Goal: Task Accomplishment & Management: Manage account settings

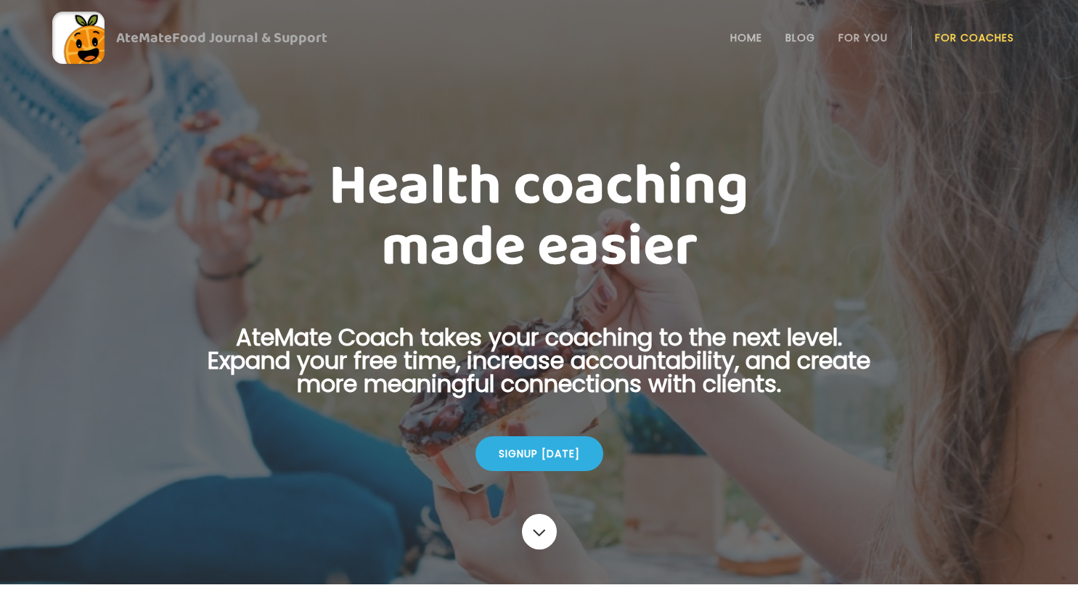
click at [961, 38] on link "For Coaches" at bounding box center [974, 38] width 79 height 12
click at [991, 41] on link "Login" at bounding box center [974, 37] width 67 height 29
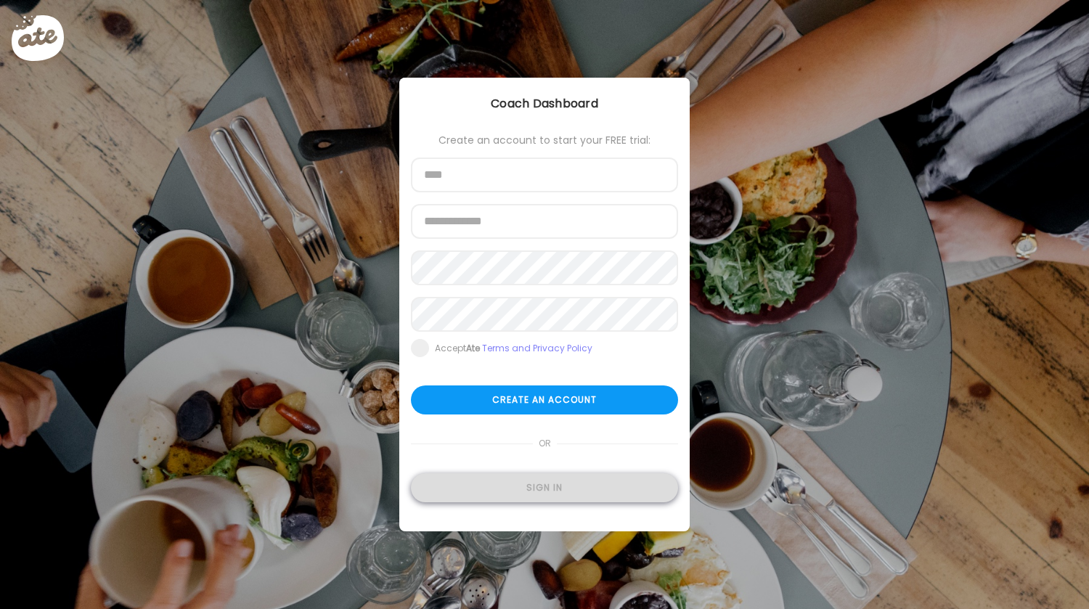
type input "**********"
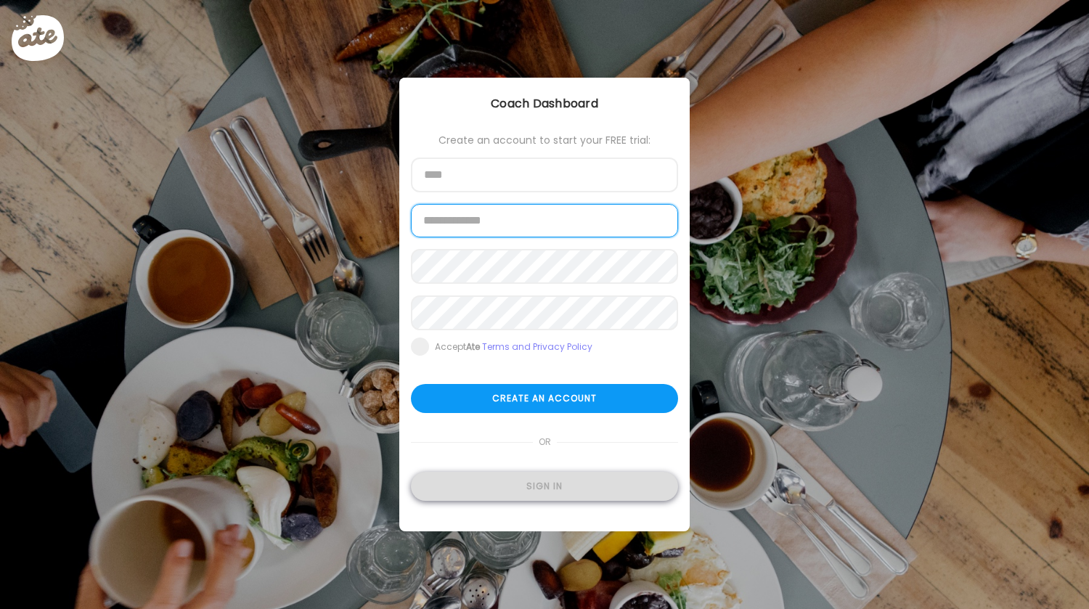
type input "**********"
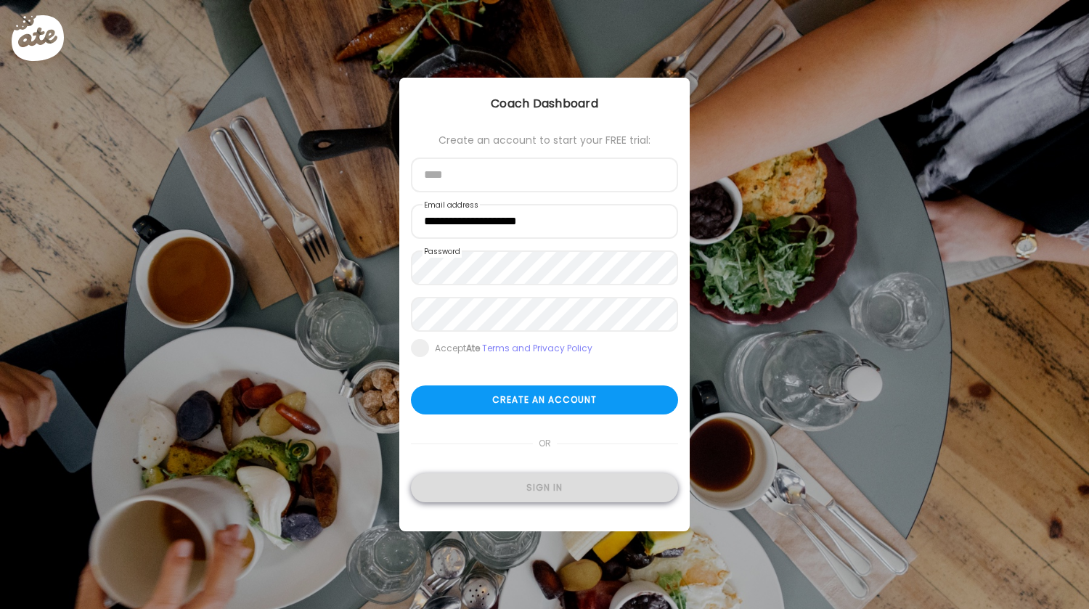
click at [532, 493] on div "Sign in" at bounding box center [544, 487] width 267 height 29
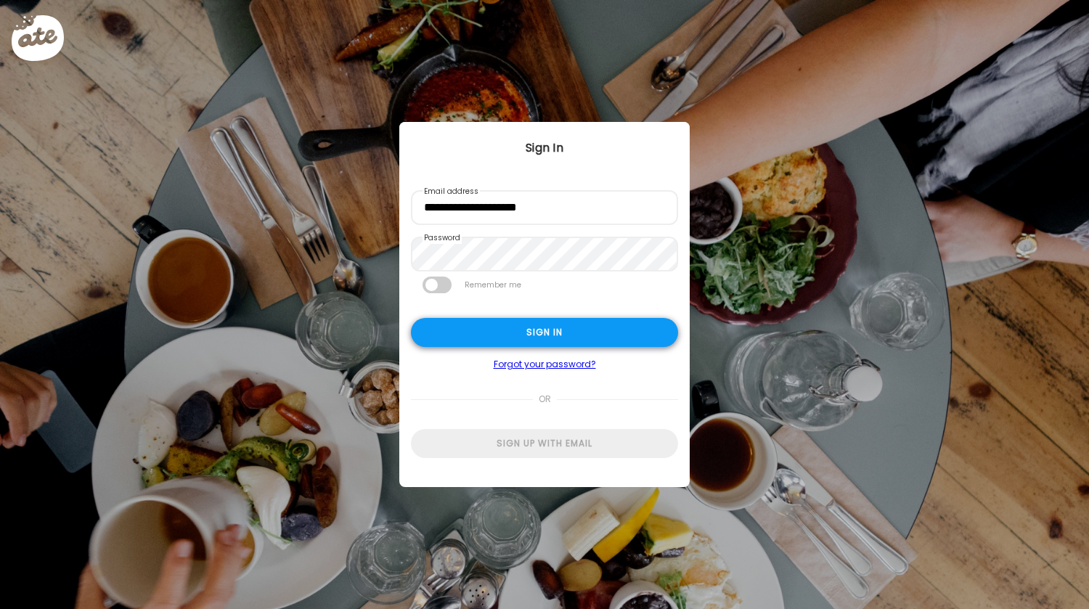
click at [602, 341] on div "Sign in" at bounding box center [544, 332] width 267 height 29
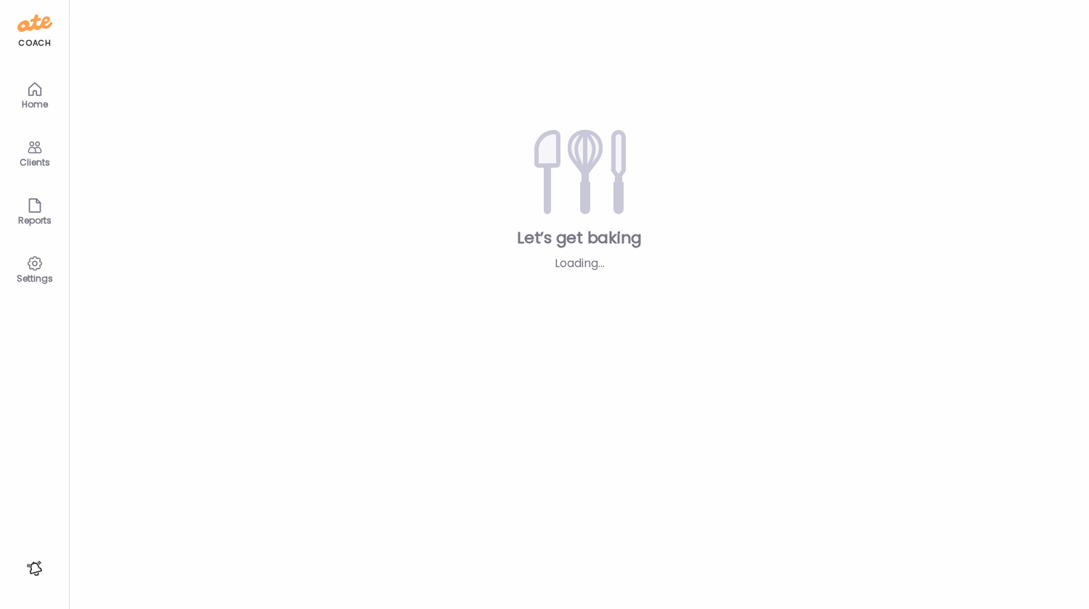
type input "*****"
click at [585, 335] on div "Teams Let’s get baking Loading... Add clients" at bounding box center [579, 304] width 1019 height 609
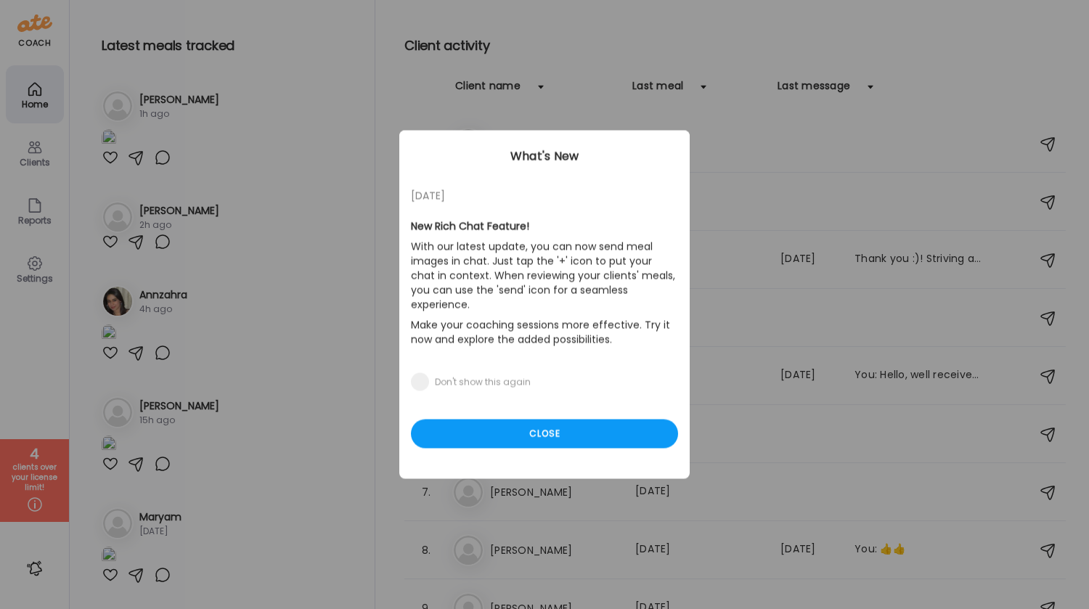
click at [407, 223] on div "[DATE] New Rich Chat Feature! With our latest update, you can now send meal ima…" at bounding box center [544, 305] width 290 height 348
click at [536, 420] on div "Close" at bounding box center [544, 434] width 267 height 29
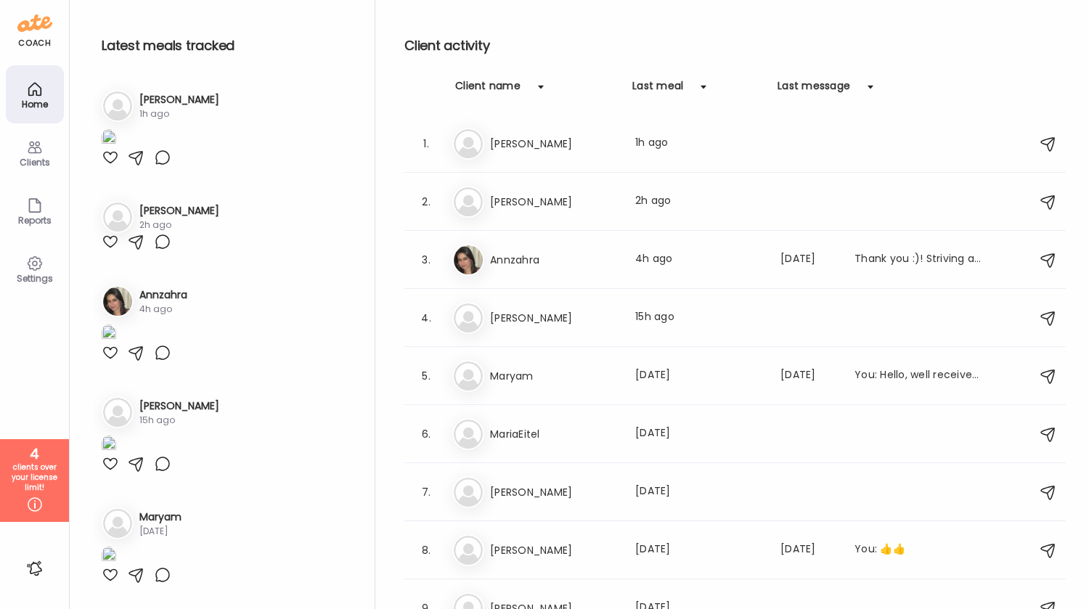
click at [209, 233] on div "Ni [PERSON_NAME] 2h ago" at bounding box center [222, 217] width 241 height 32
click at [504, 208] on h3 "[PERSON_NAME]" at bounding box center [554, 201] width 128 height 17
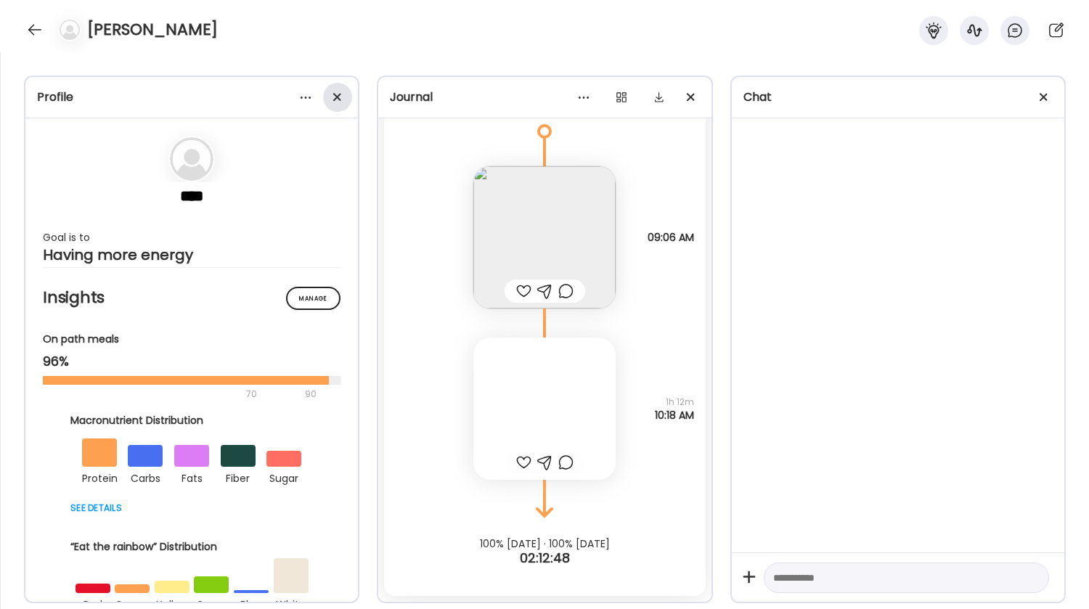
click at [337, 102] on div at bounding box center [337, 97] width 29 height 29
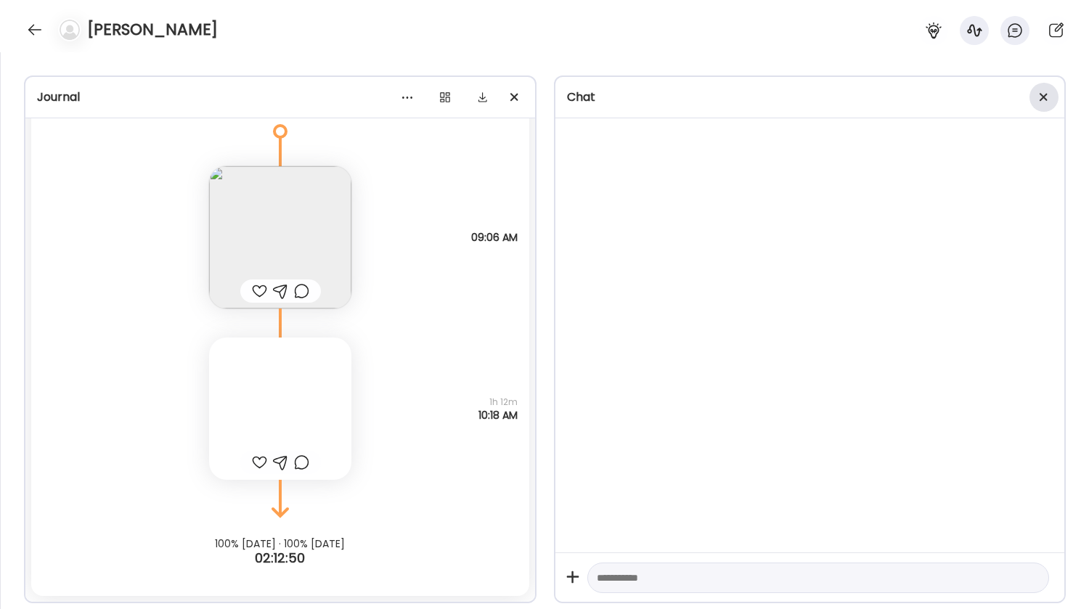
click at [1046, 99] on span at bounding box center [1043, 97] width 8 height 8
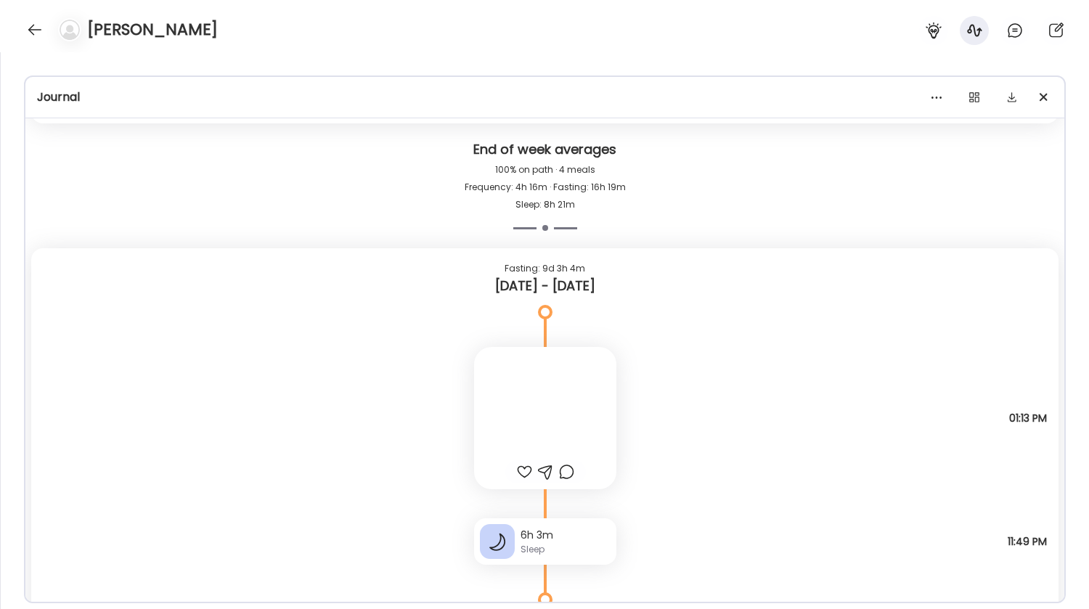
scroll to position [12625, 0]
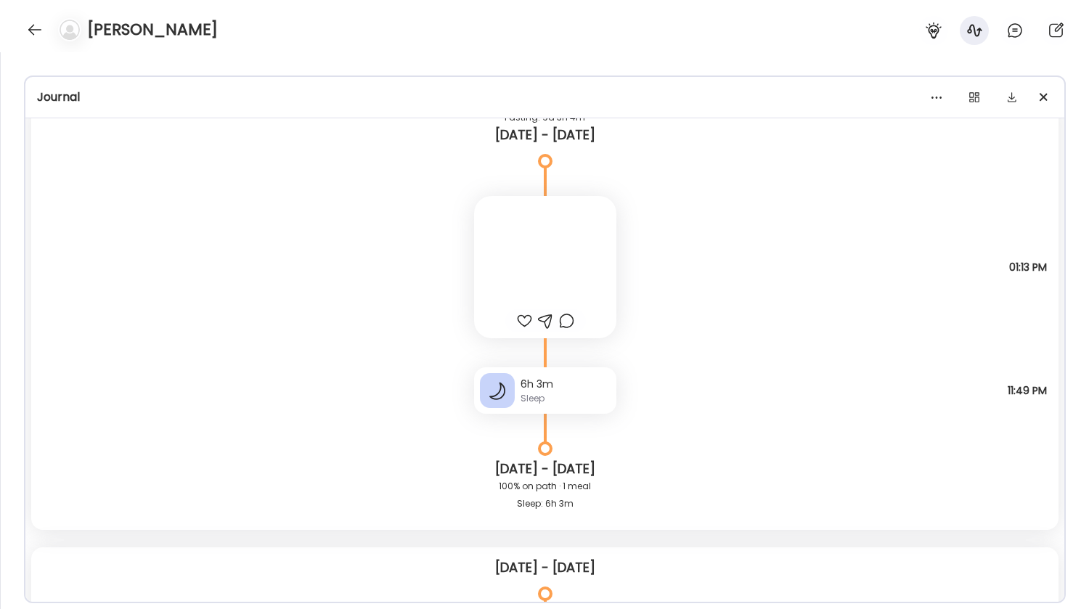
click at [525, 254] on div at bounding box center [545, 267] width 142 height 142
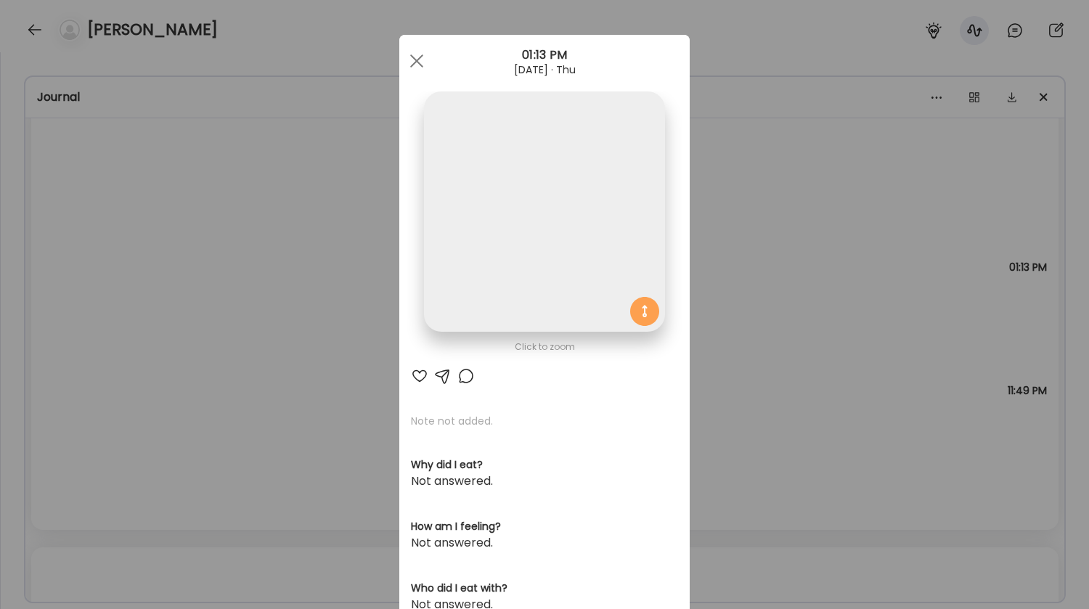
click at [316, 343] on div "Ate Coach Dashboard Wahoo! It’s official Take a moment to set up your Coach Pro…" at bounding box center [544, 304] width 1089 height 609
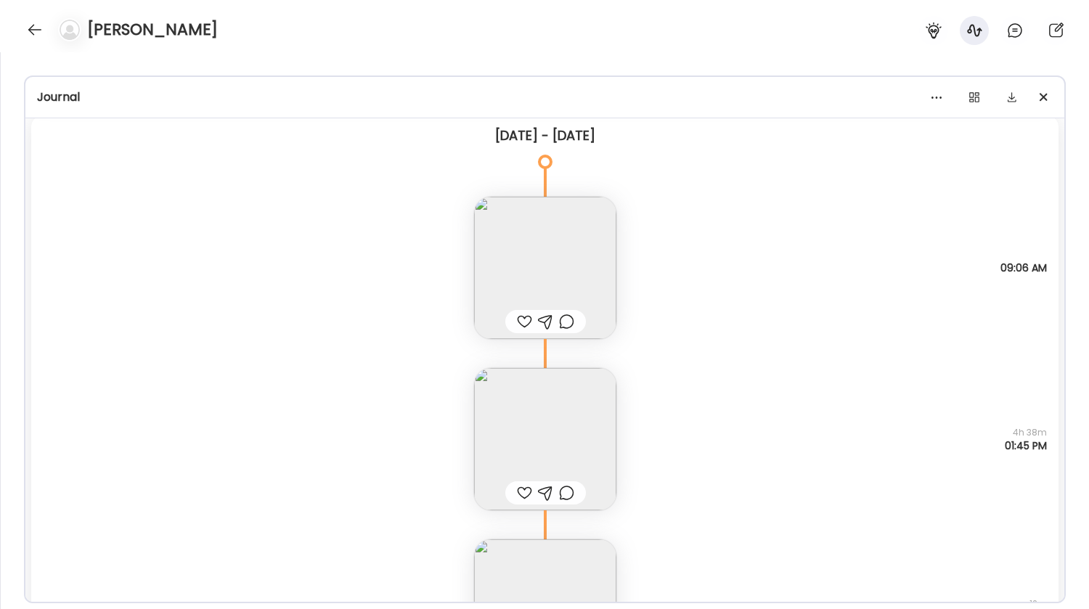
scroll to position [14286, 0]
click at [559, 227] on img at bounding box center [545, 267] width 142 height 142
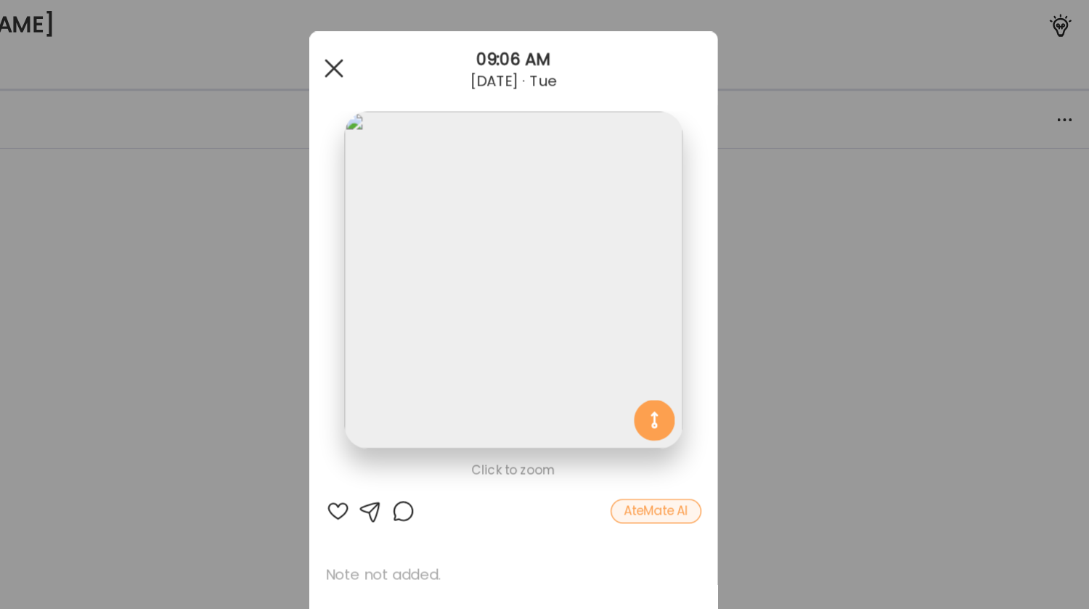
click at [411, 60] on span at bounding box center [416, 60] width 13 height 13
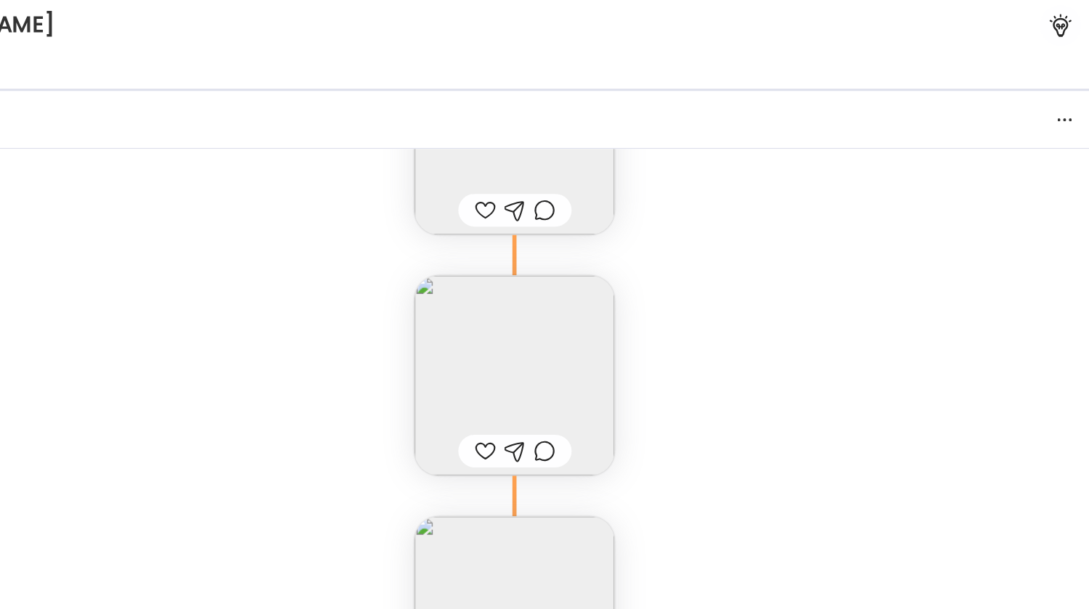
scroll to position [14445, 0]
click at [546, 223] on img at bounding box center [545, 279] width 142 height 142
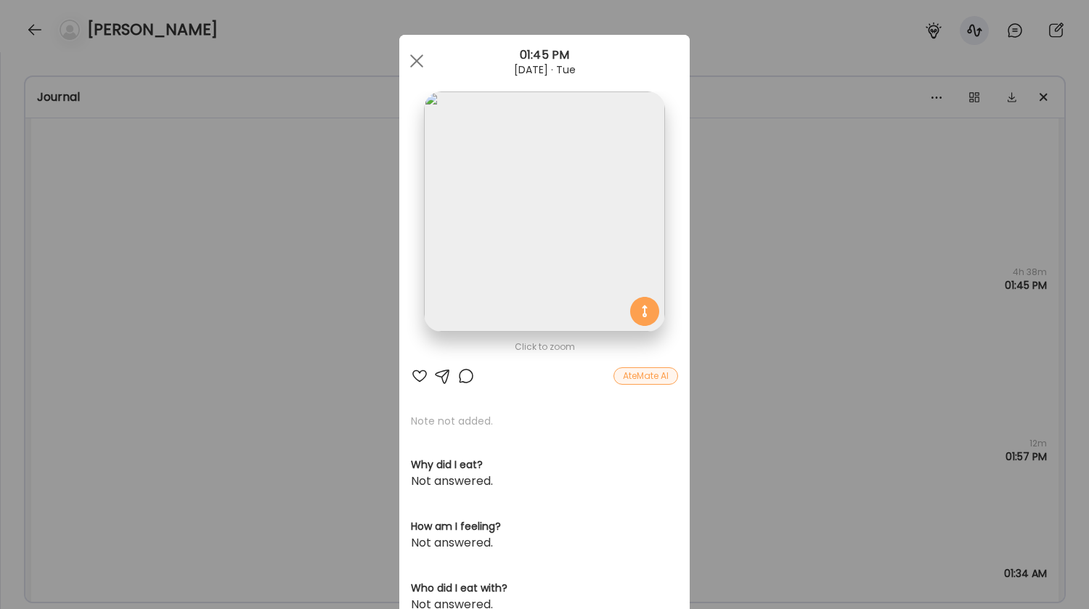
click at [351, 384] on div "Ate Coach Dashboard Wahoo! It’s official Take a moment to set up your Coach Pro…" at bounding box center [544, 304] width 1089 height 609
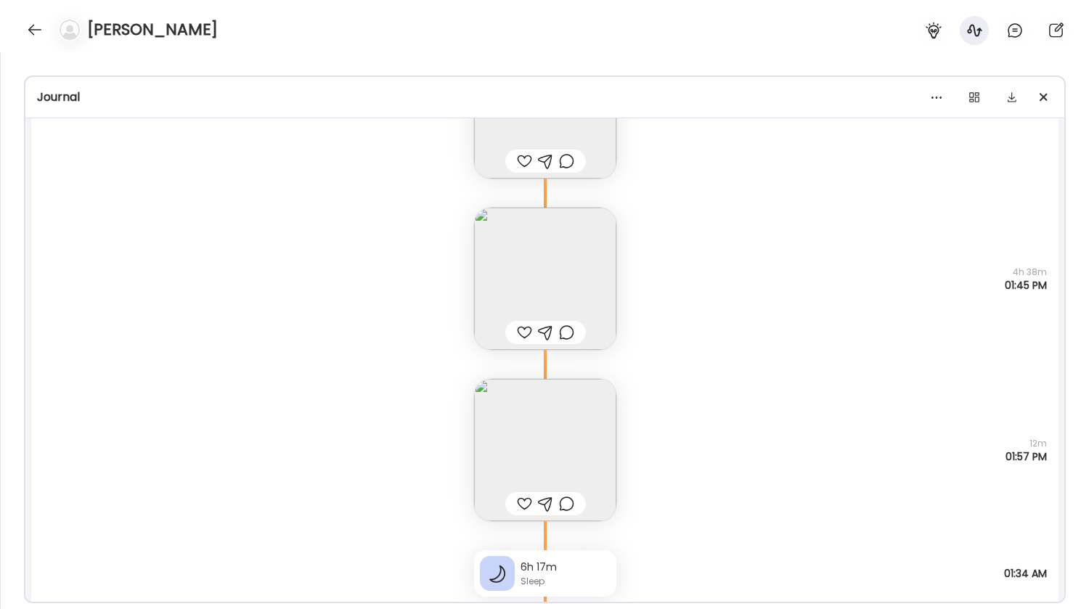
click at [577, 433] on img at bounding box center [545, 450] width 142 height 142
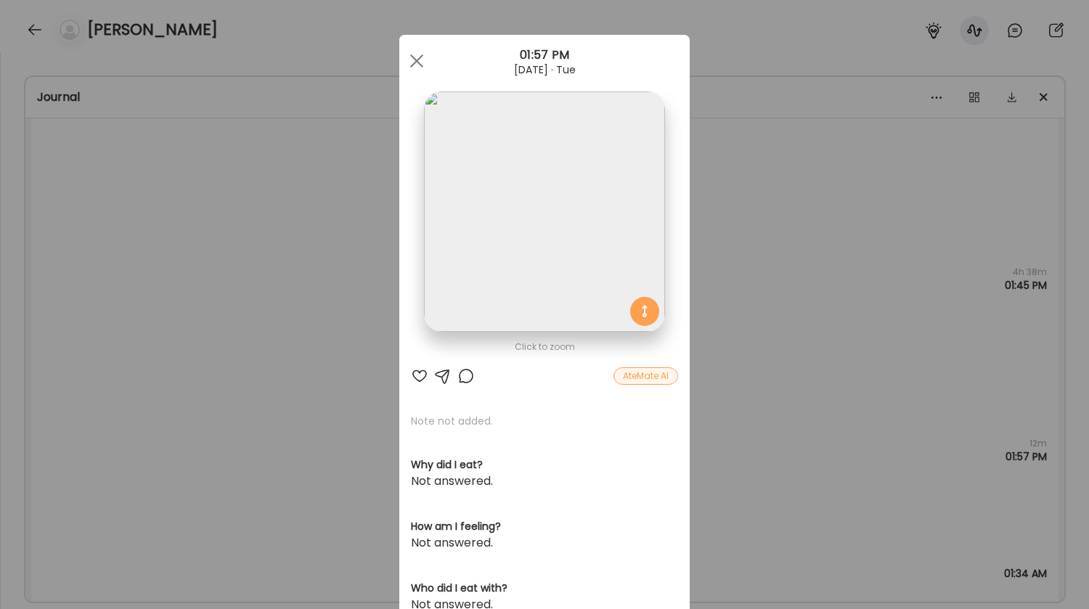
click at [338, 322] on div "Ate Coach Dashboard Wahoo! It’s official Take a moment to set up your Coach Pro…" at bounding box center [544, 304] width 1089 height 609
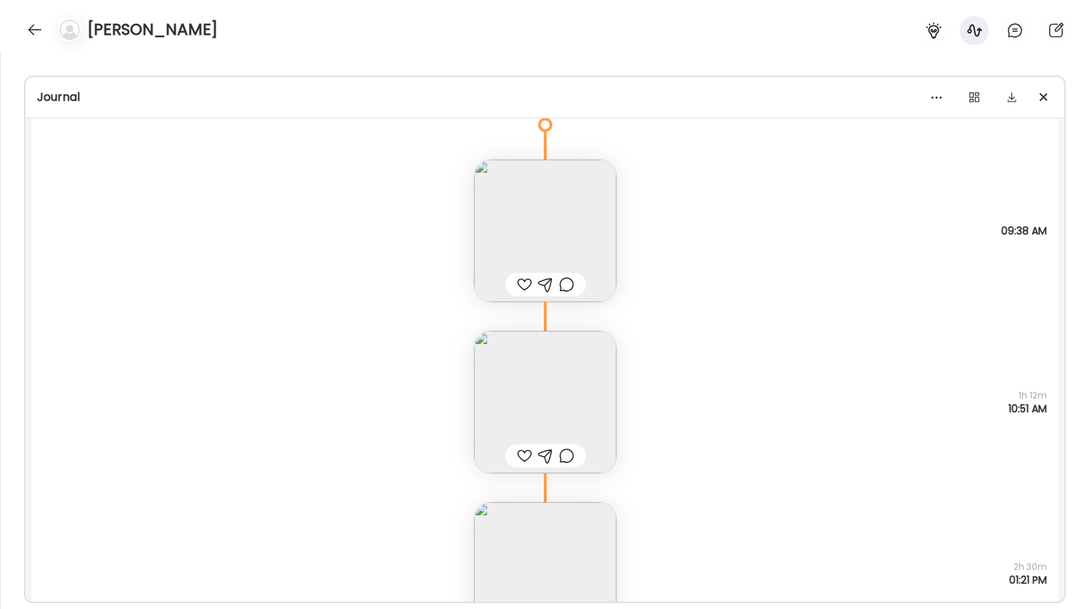
scroll to position [15115, 0]
click at [575, 211] on img at bounding box center [545, 230] width 142 height 142
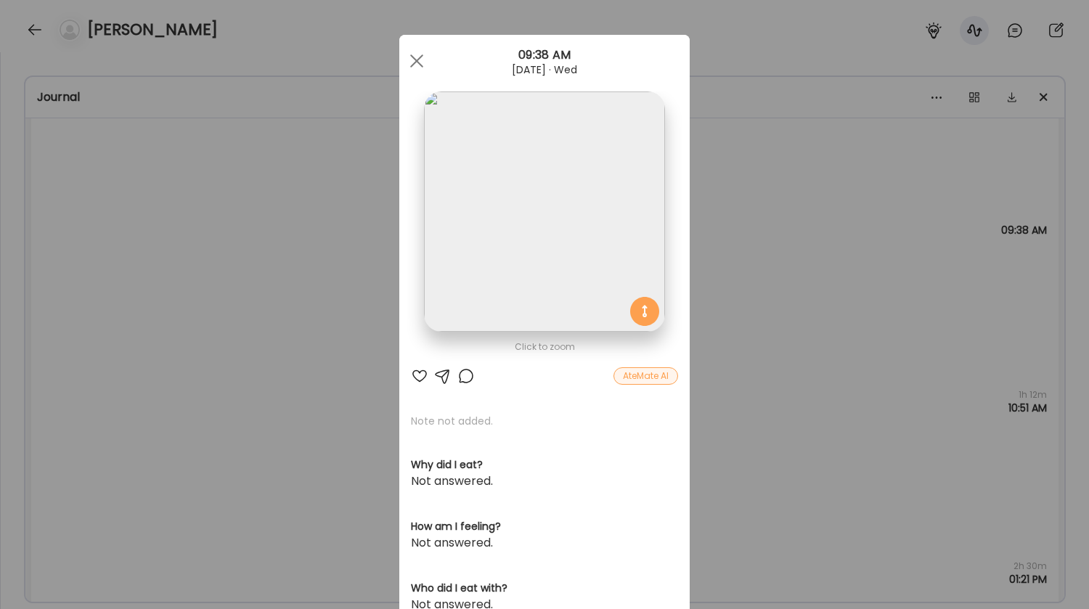
click at [250, 351] on div "Ate Coach Dashboard Wahoo! It’s official Take a moment to set up your Coach Pro…" at bounding box center [544, 304] width 1089 height 609
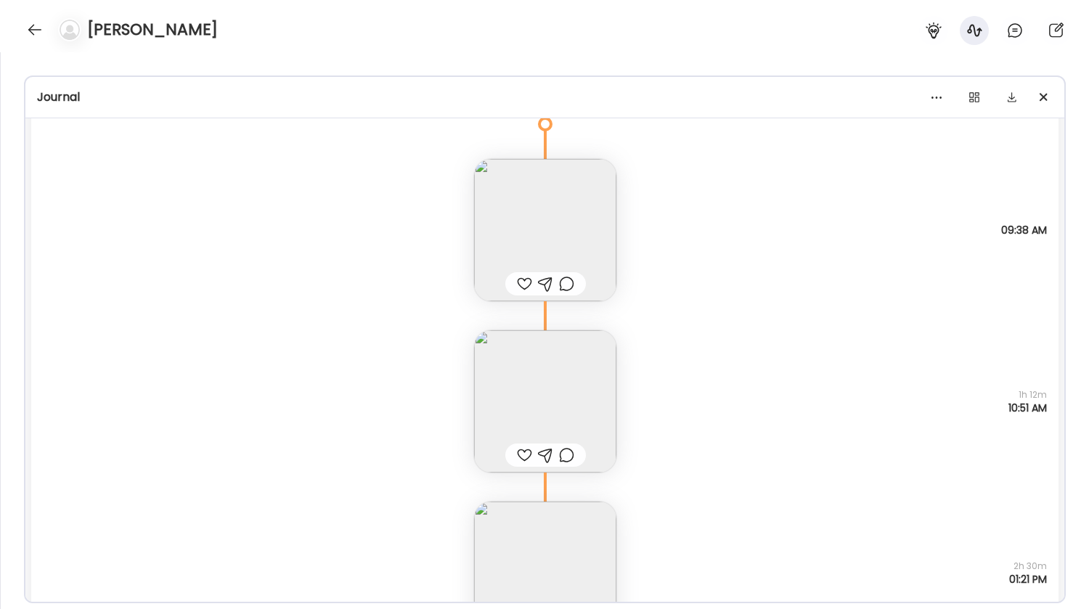
scroll to position [15191, 0]
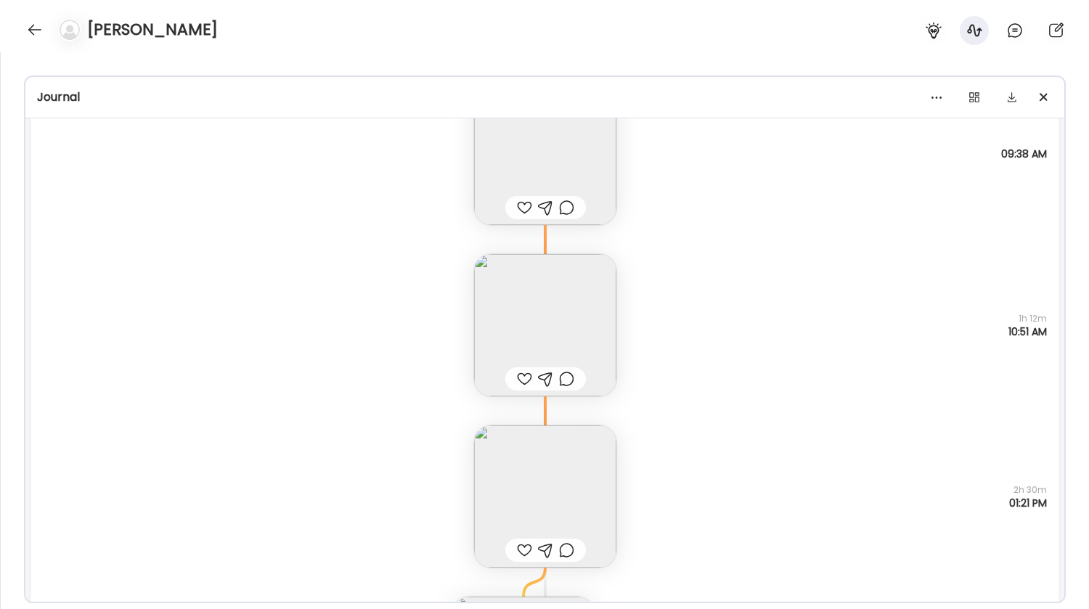
click at [533, 325] on img at bounding box center [545, 325] width 142 height 142
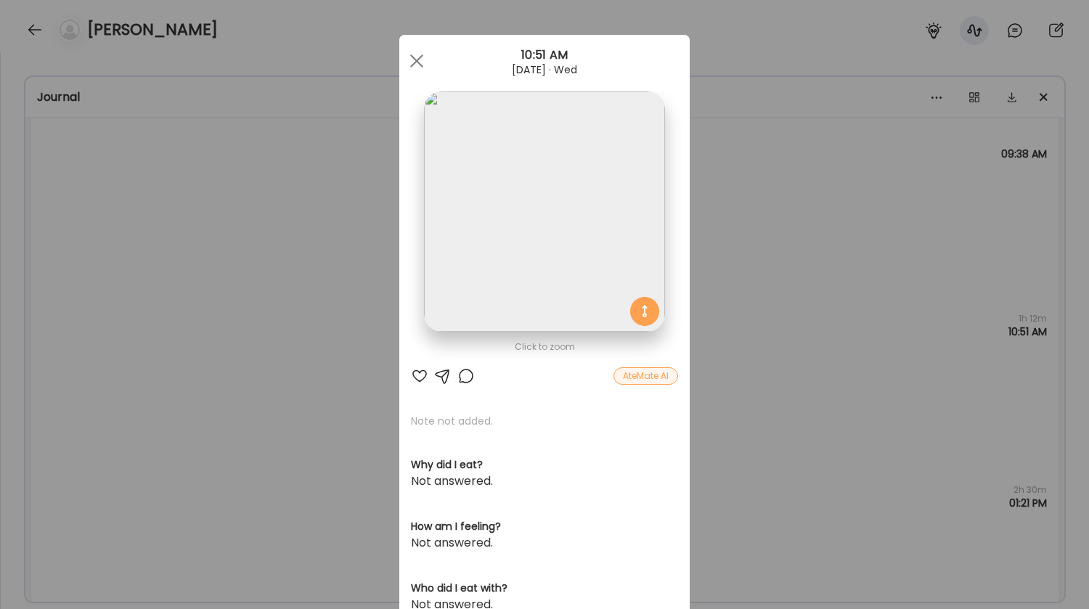
click at [492, 307] on img at bounding box center [544, 211] width 240 height 240
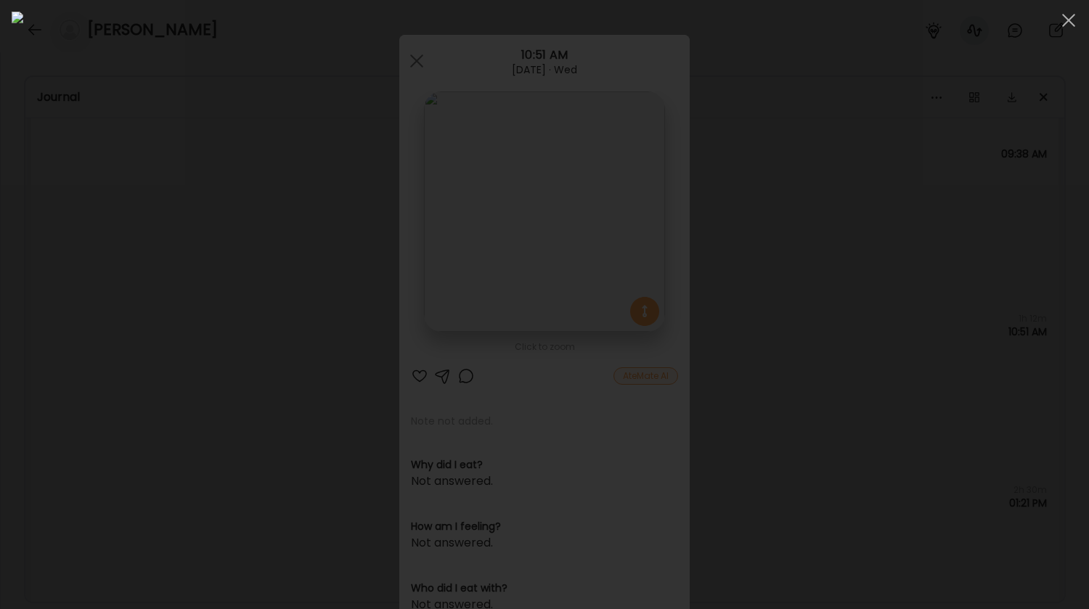
click at [213, 310] on div at bounding box center [545, 305] width 1066 height 586
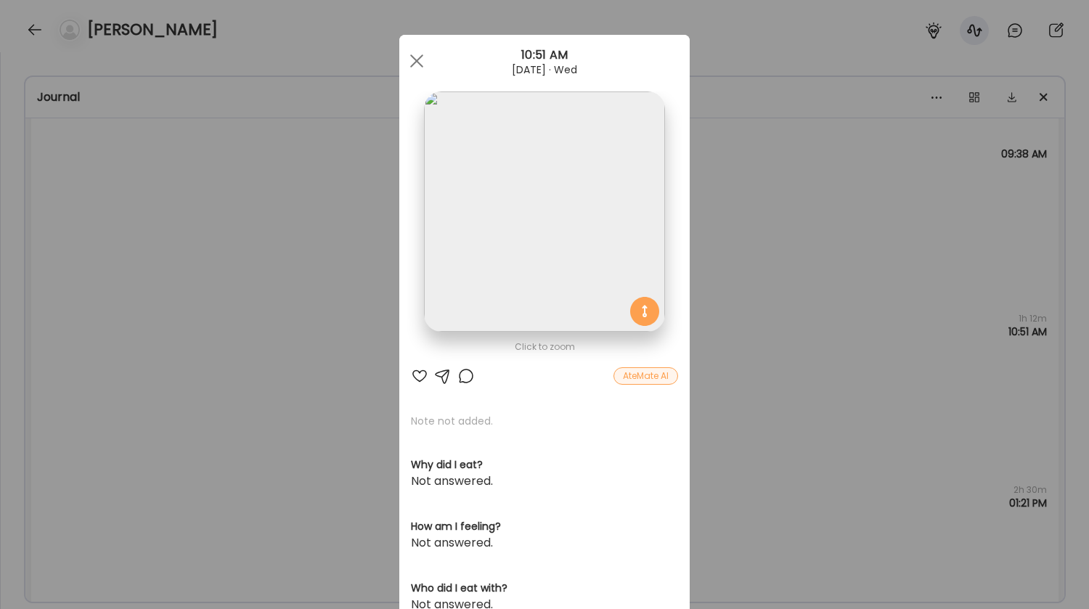
click at [213, 310] on div "Ate Coach Dashboard Wahoo! It’s official Take a moment to set up your Coach Pro…" at bounding box center [544, 304] width 1089 height 609
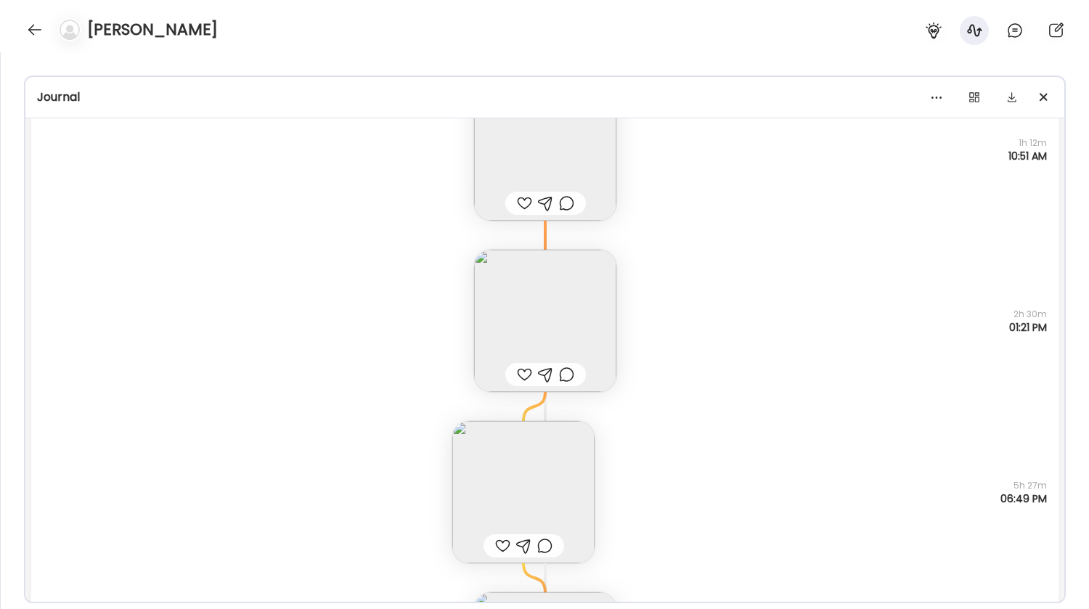
scroll to position [15368, 0]
click at [467, 266] on div "Note not added Questions not answered 2h 30m 01:21 PM" at bounding box center [544, 305] width 1027 height 171
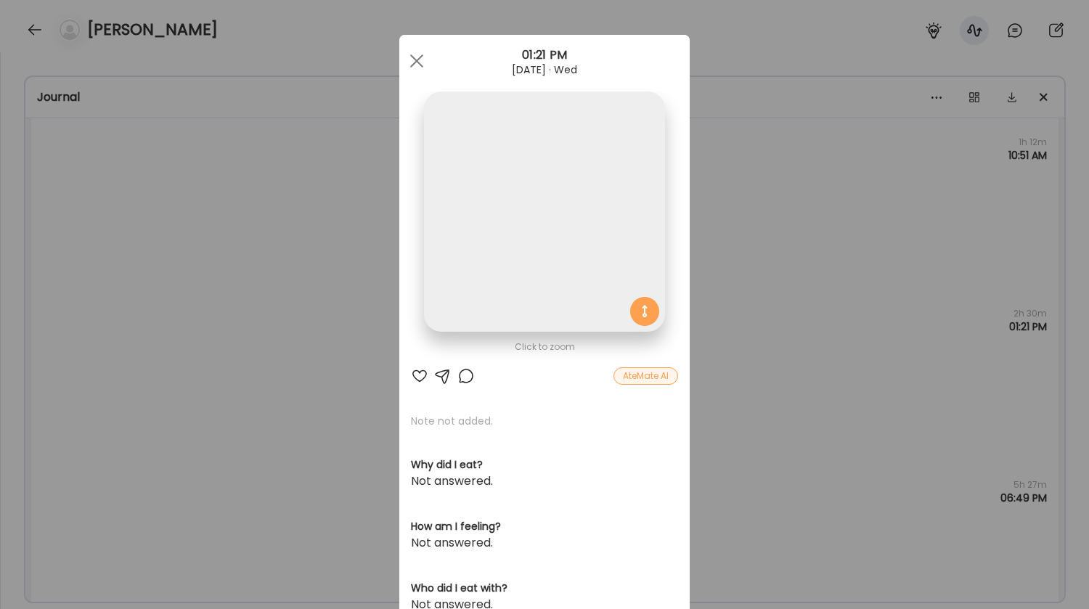
click at [467, 266] on img at bounding box center [544, 211] width 240 height 240
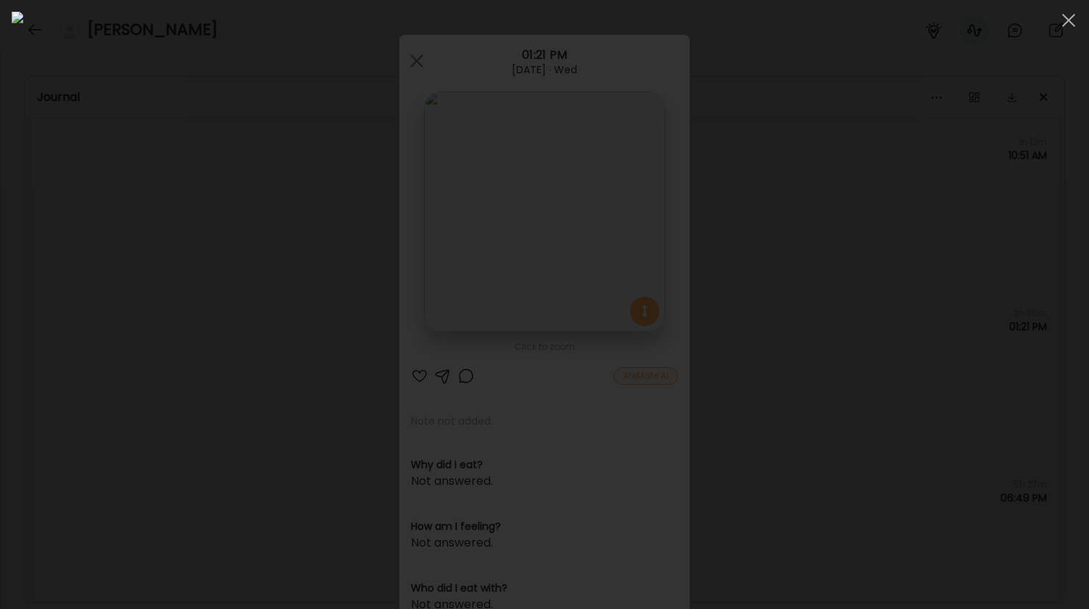
click at [127, 322] on div at bounding box center [545, 305] width 1066 height 586
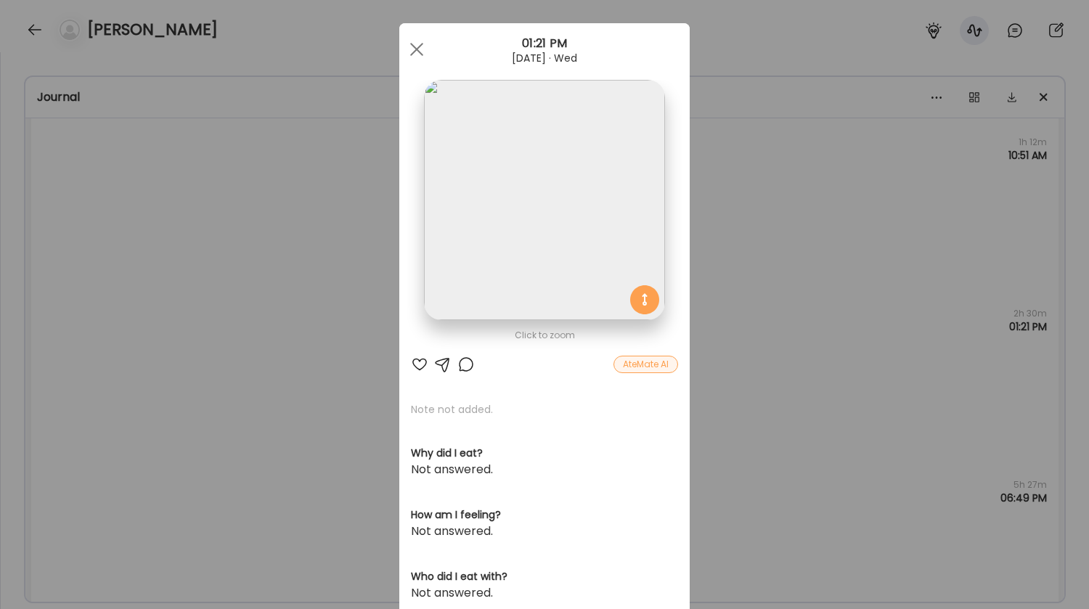
scroll to position [13, 0]
click at [284, 328] on div "Ate Coach Dashboard Wahoo! It’s official Take a moment to set up your Coach Pro…" at bounding box center [544, 304] width 1089 height 609
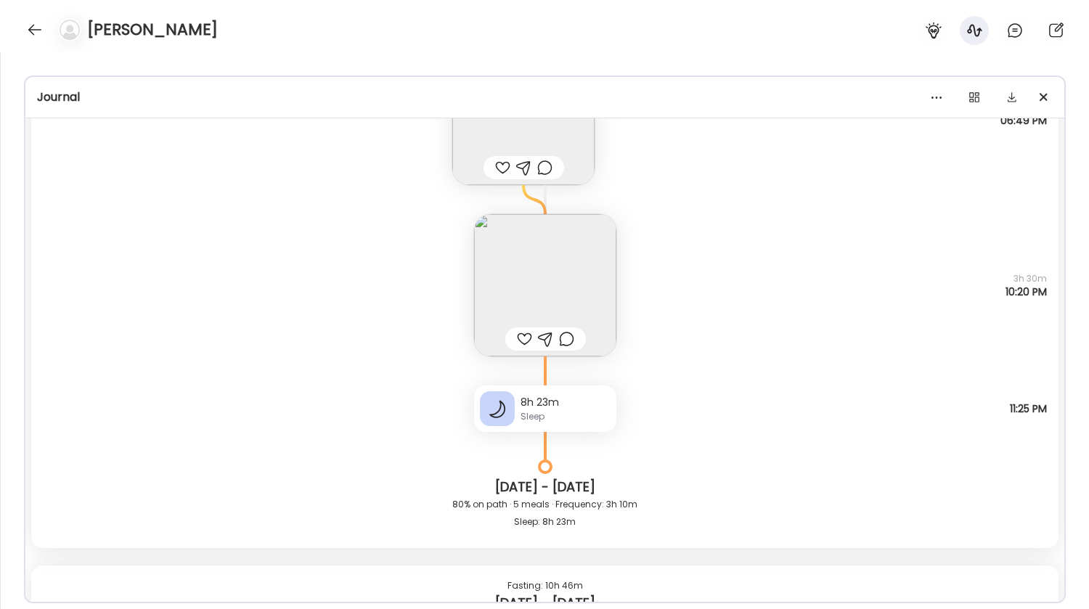
scroll to position [15746, 0]
click at [547, 278] on img at bounding box center [545, 284] width 142 height 142
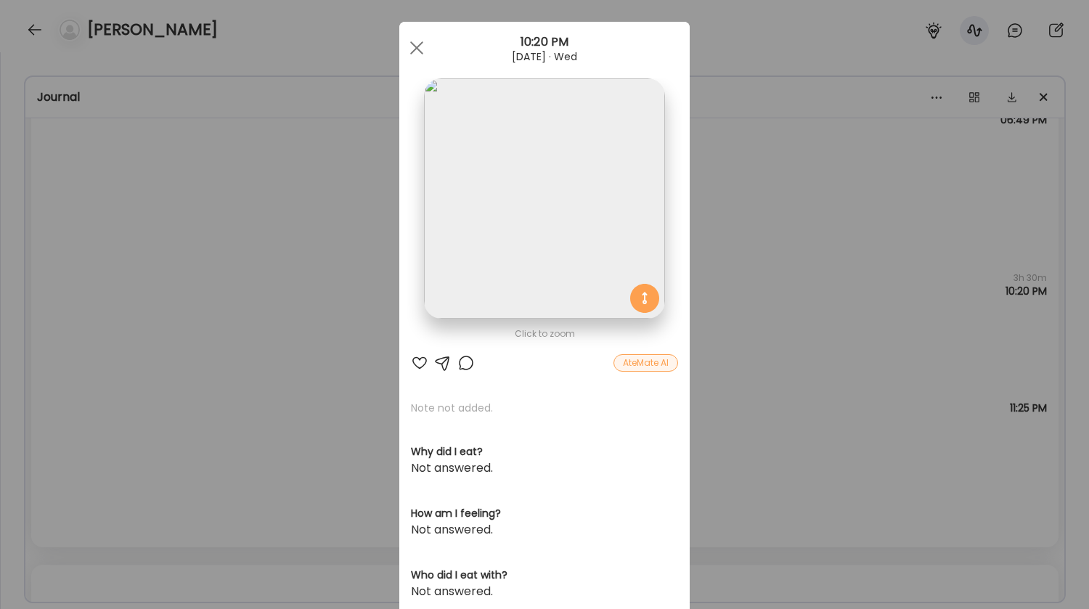
click at [185, 351] on div "Ate Coach Dashboard Wahoo! It’s official Take a moment to set up your Coach Pro…" at bounding box center [544, 304] width 1089 height 609
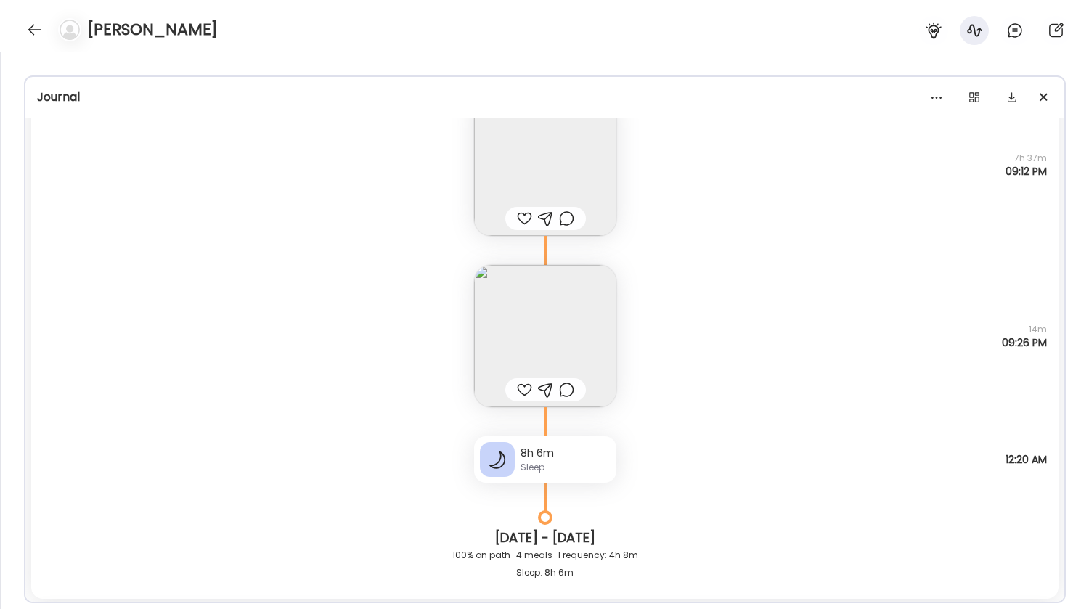
scroll to position [17698, 0]
click at [516, 312] on img at bounding box center [545, 332] width 142 height 142
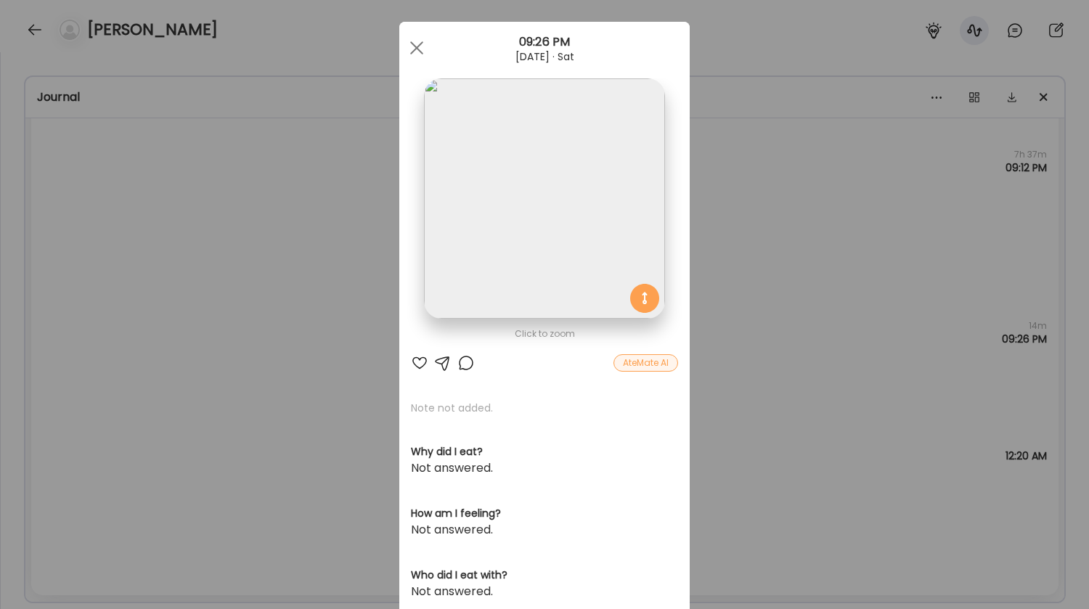
click at [299, 324] on div "Ate Coach Dashboard Wahoo! It’s official Take a moment to set up your Coach Pro…" at bounding box center [544, 304] width 1089 height 609
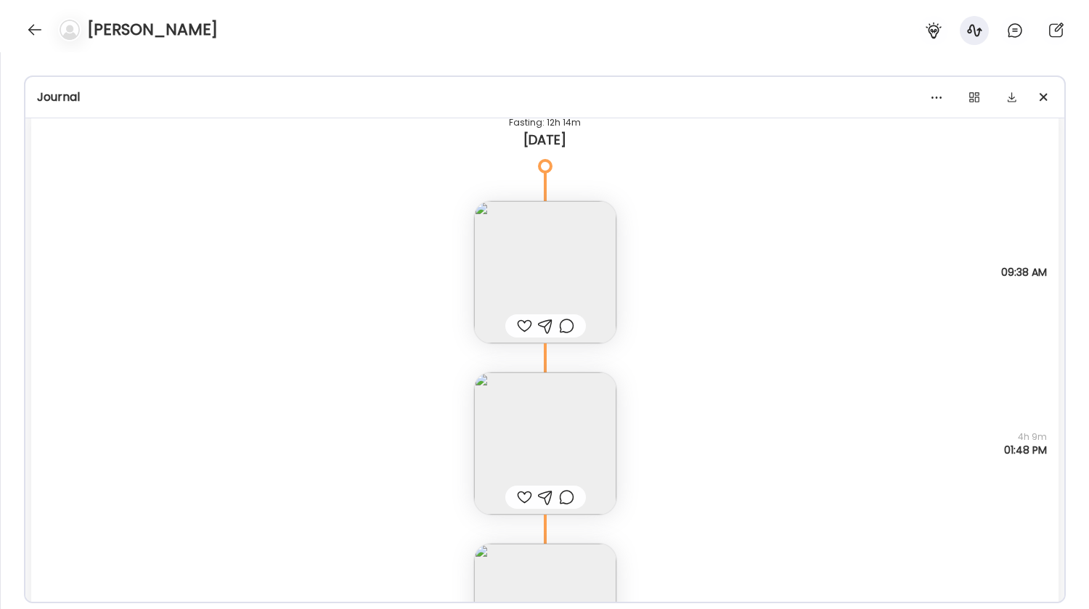
scroll to position [19110, 0]
click at [571, 237] on img at bounding box center [545, 271] width 142 height 142
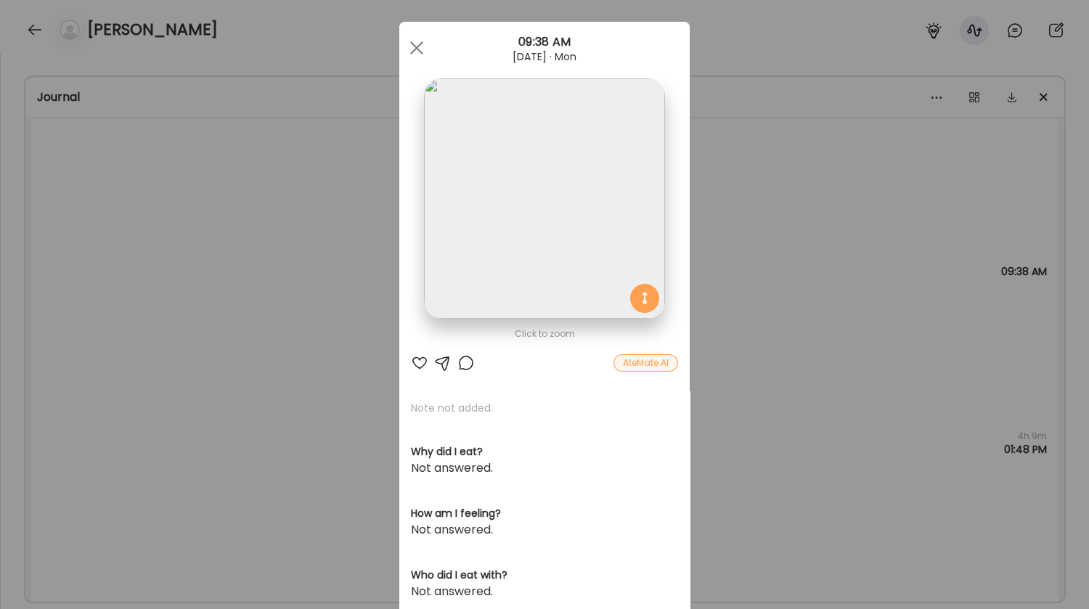
click at [356, 396] on div "Ate Coach Dashboard Wahoo! It’s official Take a moment to set up your Coach Pro…" at bounding box center [544, 304] width 1089 height 609
